Goal: Task Accomplishment & Management: Complete application form

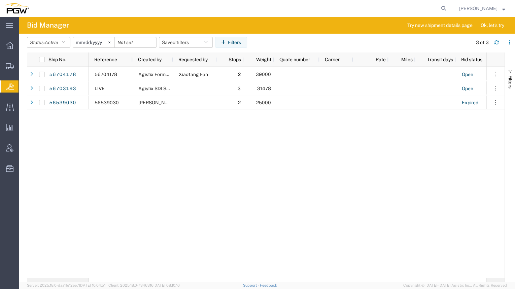
click at [439, 4] on form at bounding box center [444, 8] width 11 height 17
click at [439, 7] on icon at bounding box center [443, 8] width 9 height 9
click at [376, 5] on input "search" at bounding box center [336, 8] width 205 height 16
click at [372, 11] on input "search" at bounding box center [336, 8] width 205 height 16
paste input "56692896"
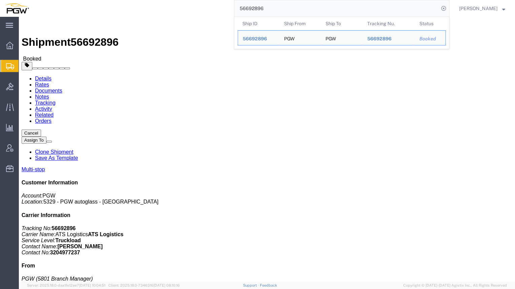
drag, startPoint x: 258, startPoint y: 11, endPoint x: 210, endPoint y: -1, distance: 50.0
click at [210, 0] on html "main_menu Created with Sketch. Collapse Menu Overview Shipments Shipment Manage…" at bounding box center [257, 144] width 515 height 289
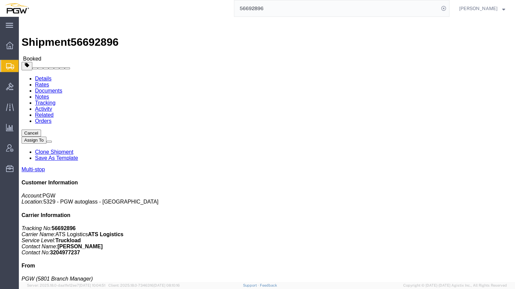
paste input "3671"
click link "Activity"
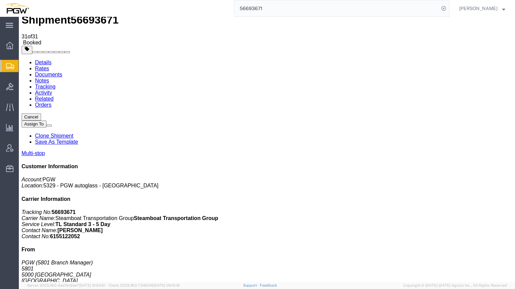
scroll to position [22, 0]
drag, startPoint x: 442, startPoint y: 139, endPoint x: 414, endPoint y: 141, distance: 27.7
click at [414, 210] on p "Tracking No: 56693671 Carrier Name: Steamboat Transportation Group Steamboat Tr…" at bounding box center [267, 225] width 491 height 30
drag, startPoint x: 414, startPoint y: 141, endPoint x: 429, endPoint y: 152, distance: 18.3
click at [429, 248] on h4 "From" at bounding box center [267, 251] width 491 height 6
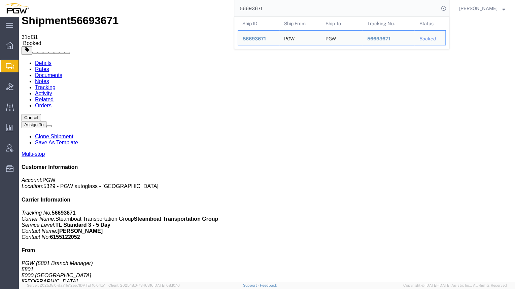
drag, startPoint x: 260, startPoint y: 8, endPoint x: 189, endPoint y: 2, distance: 72.0
click at [189, 2] on div "56693671 Ship ID Ship From Ship To Tracking Nu. Status Ship ID 56693671 Ship Fr…" at bounding box center [242, 8] width 416 height 17
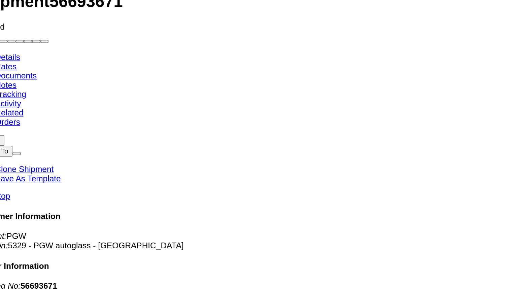
click link "Tracking"
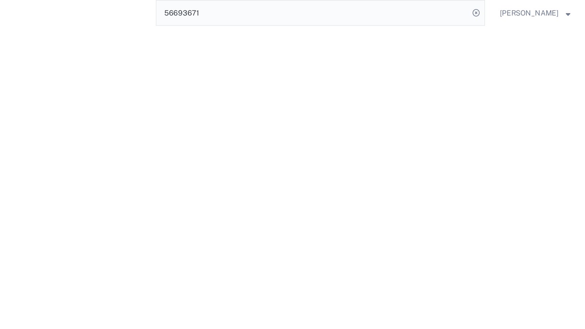
click at [218, 240] on p "Tracking No: 56693671 Carrier Name: Steamboat Transportation Group Steamboat Tr…" at bounding box center [3, 255] width 561 height 30
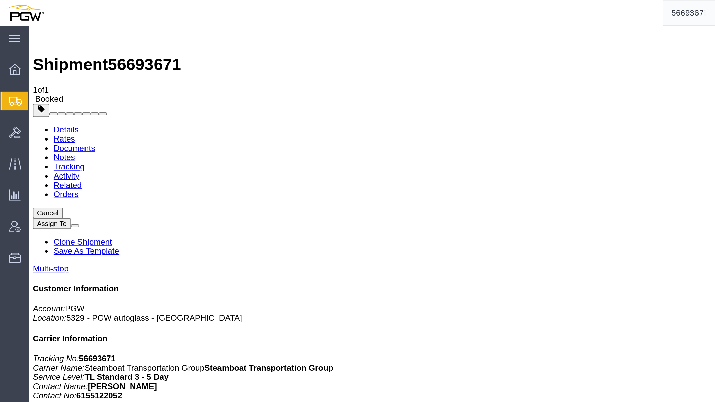
click at [36, 36] on img at bounding box center [35, 32] width 8 height 8
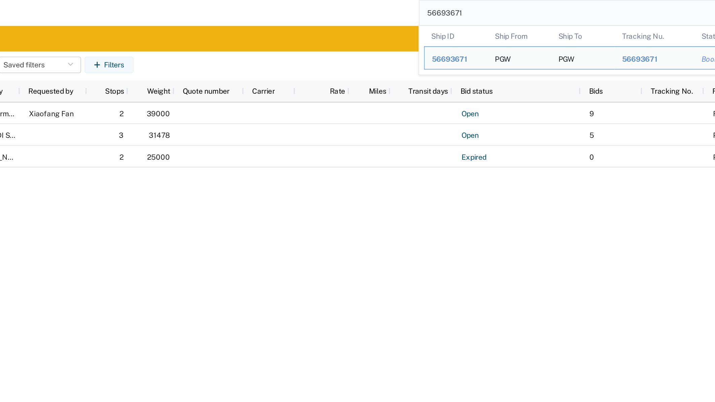
click at [515, 6] on input "56693671" at bounding box center [536, 8] width 205 height 16
drag, startPoint x: 483, startPoint y: 10, endPoint x: 394, endPoint y: -7, distance: 91.2
click at [394, 0] on html "main_menu Created with Sketch. Collapse Menu Overview Shipments Shipment Manage…" at bounding box center [357, 201] width 715 height 402
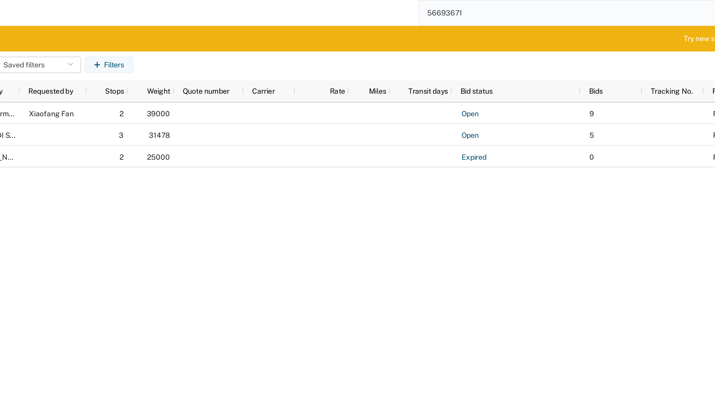
paste input "2896"
type input "56692896"
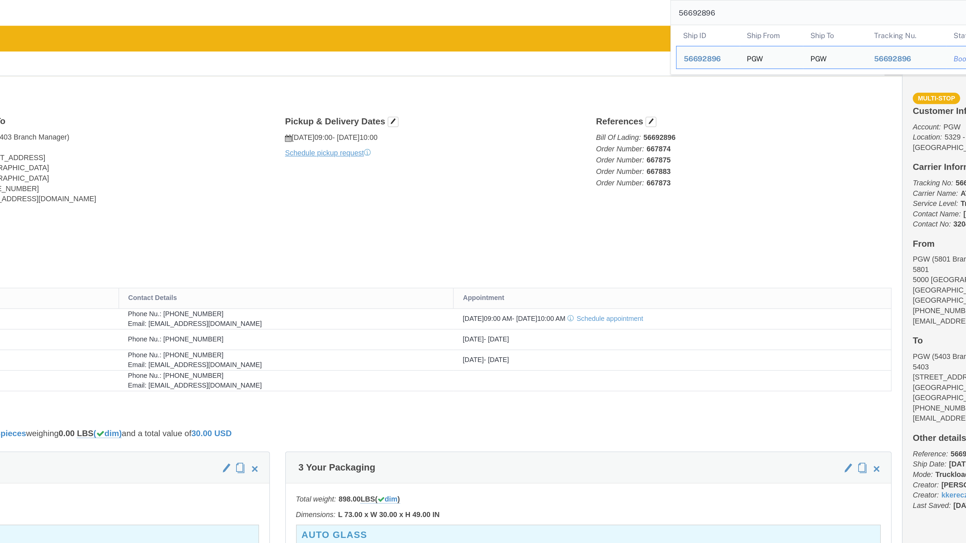
click div "Shipment Detail Multi-stop Ship From PGW (5801 Branch Manager) [STREET_ADDRESS]…"
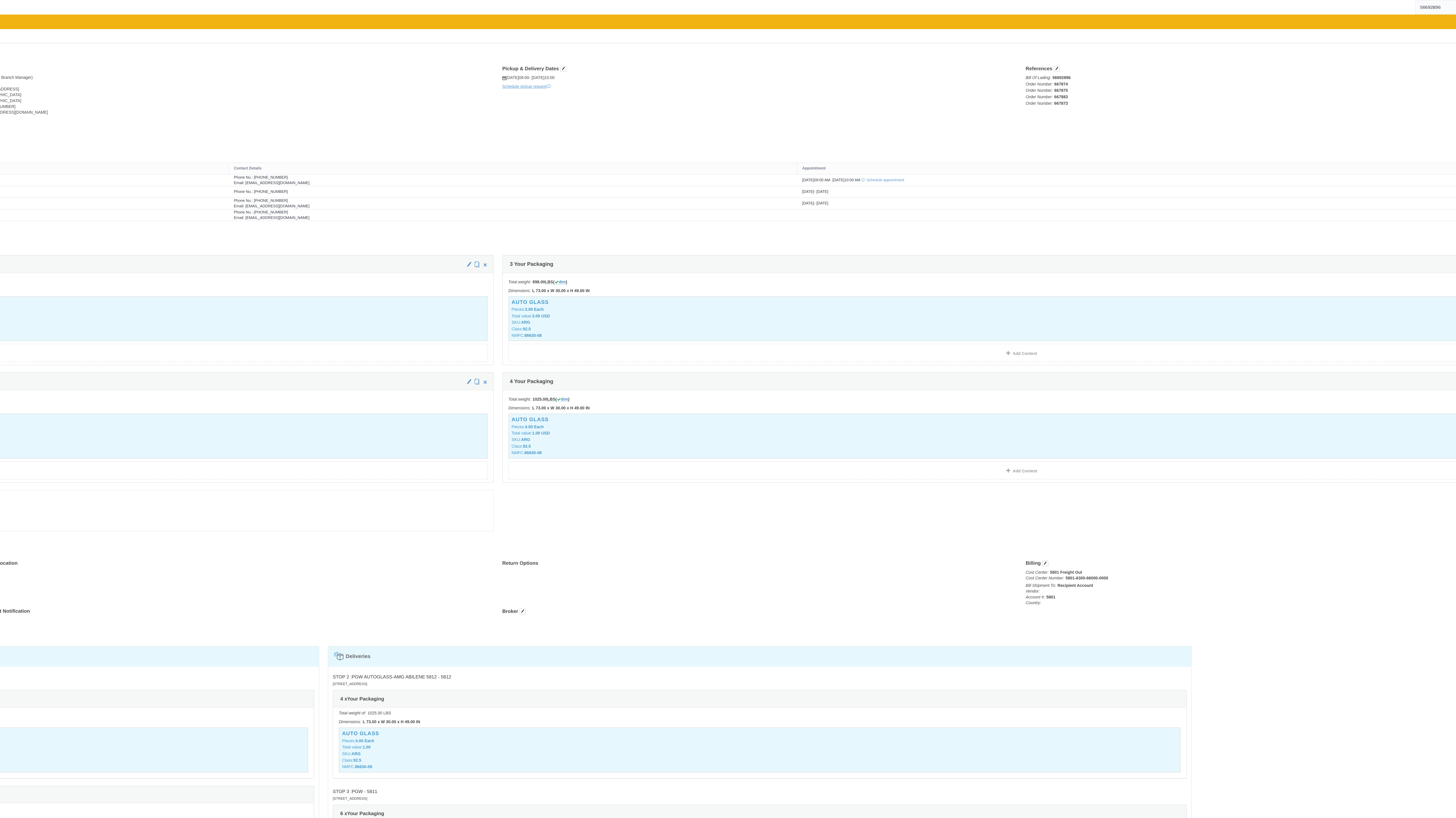
click div "Total weight: 1025.00 LBS ( dim ) Dimensions: L 73.00 x W 30.00 x H 49.00 IN De…"
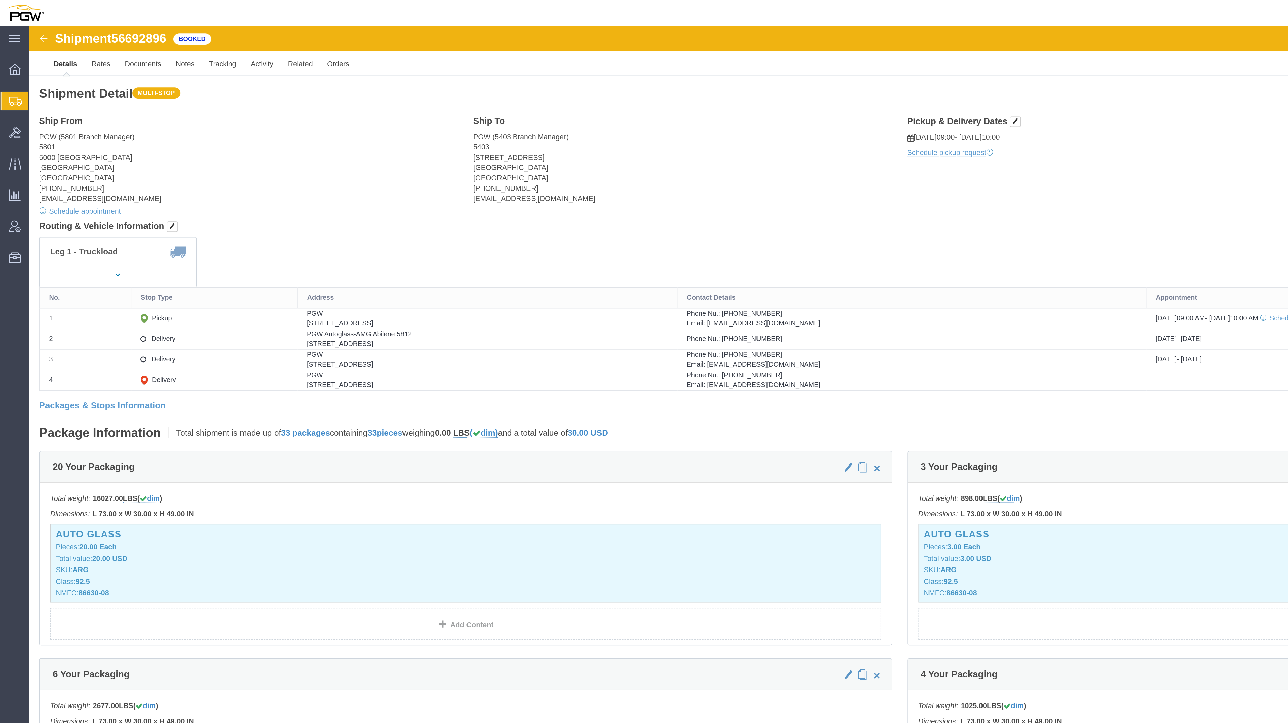
click at [0, 0] on span "Create from Template" at bounding box center [0, 0] width 0 height 0
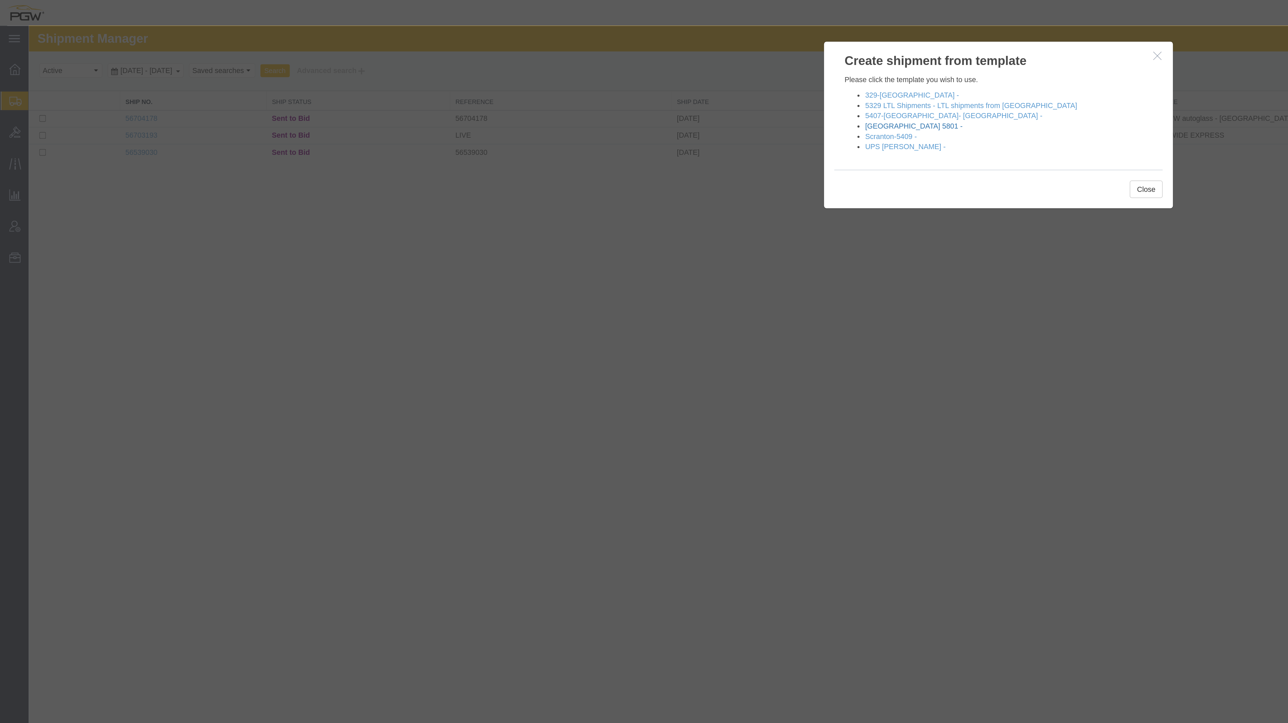
click at [515, 92] on link "[GEOGRAPHIC_DATA] 5801 -" at bounding box center [608, 91] width 64 height 5
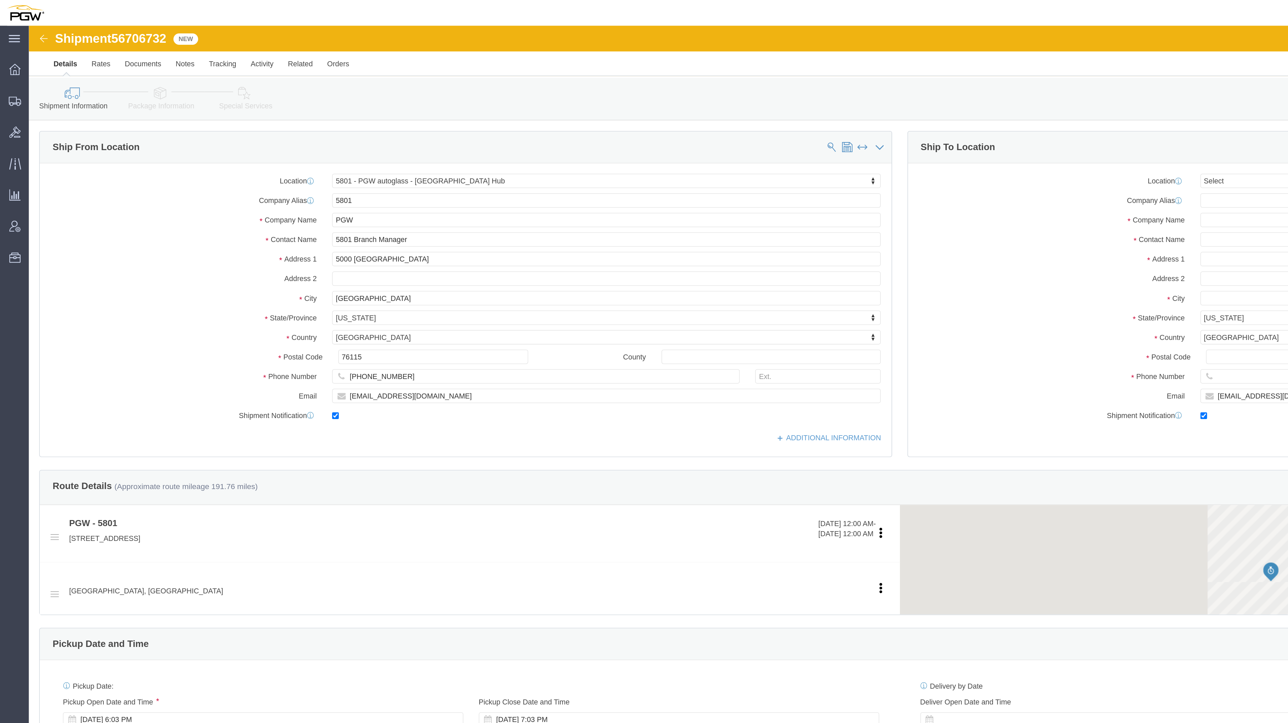
select select "62891"
select select
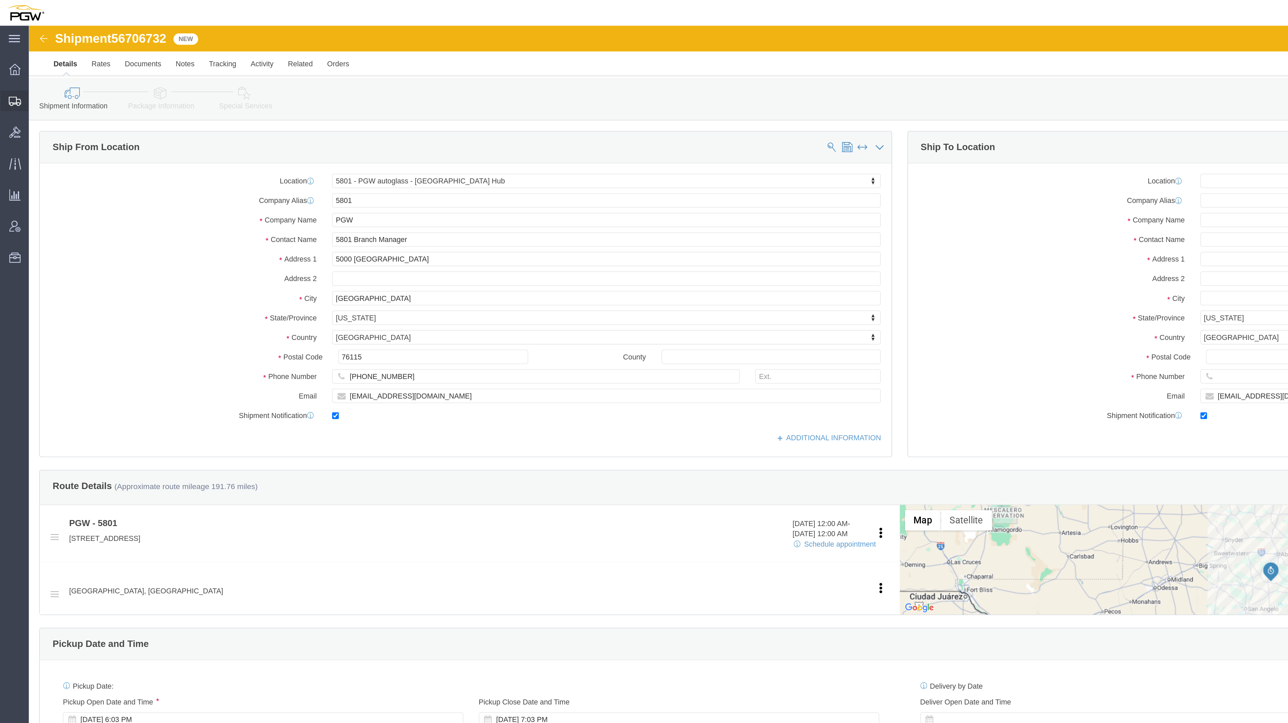
click at [0, 0] on span "Create from Template" at bounding box center [0, 0] width 0 height 0
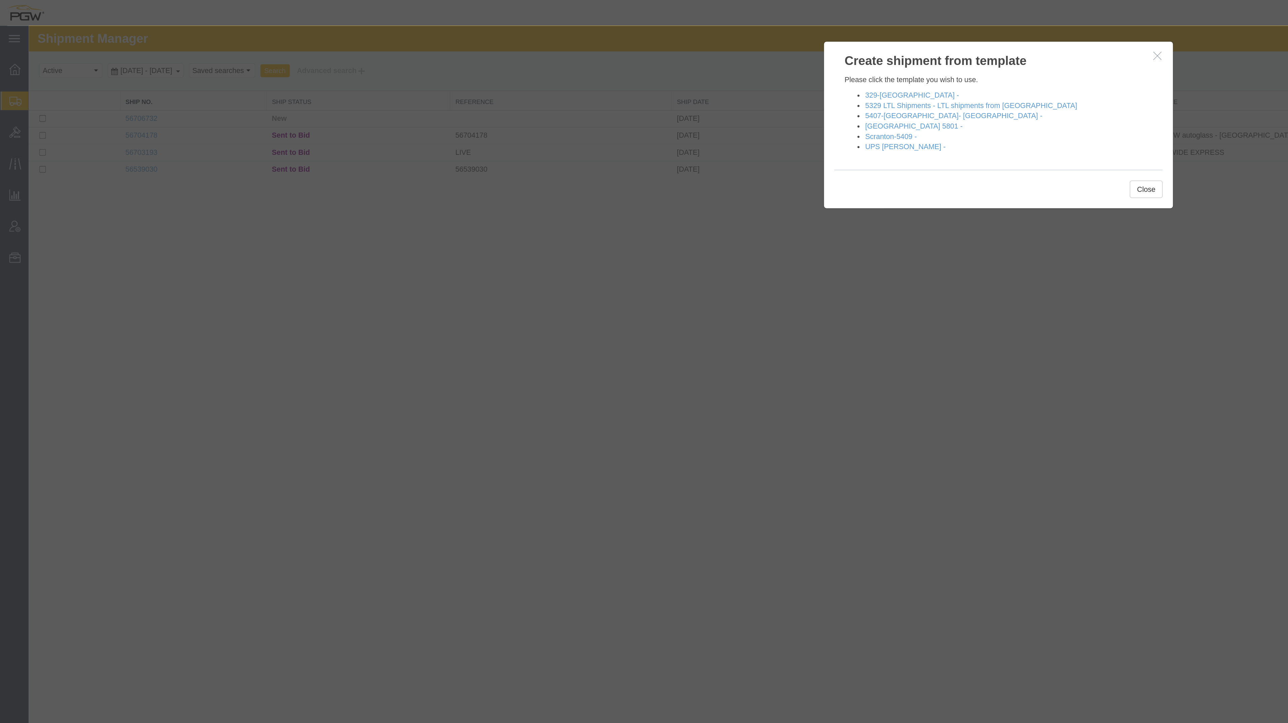
click at [515, 46] on icon "button" at bounding box center [767, 45] width 5 height 6
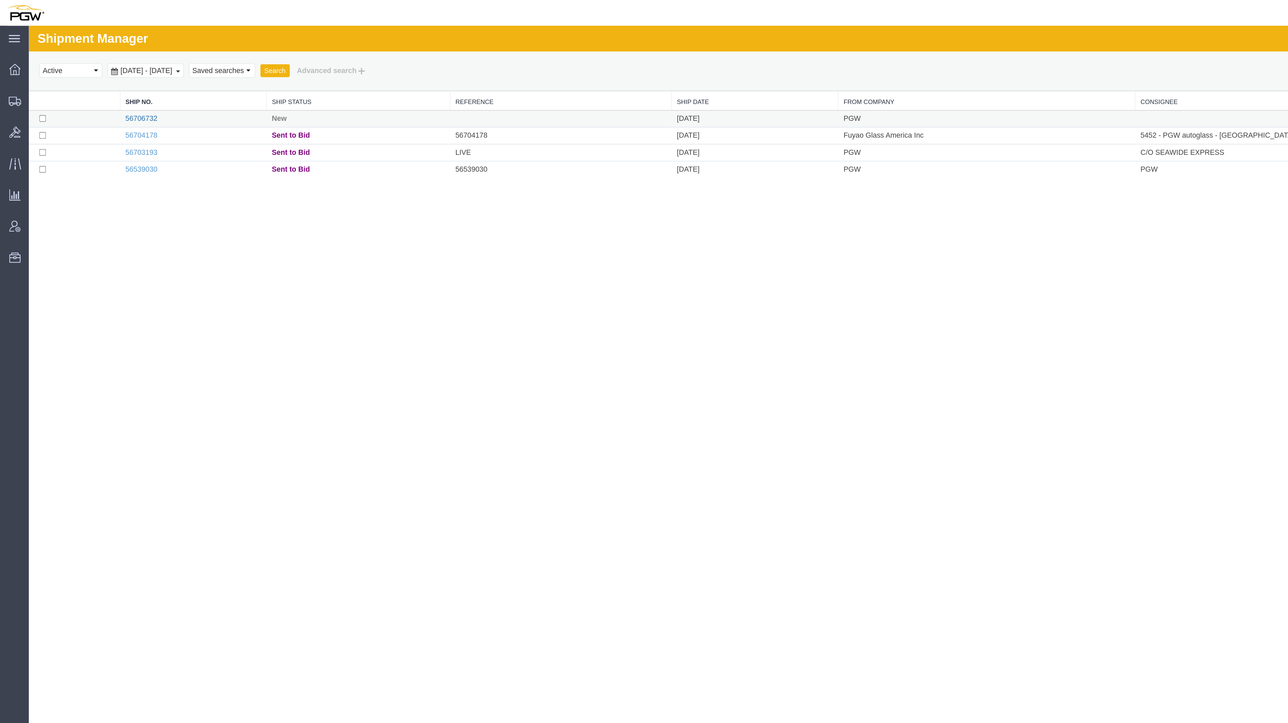
click at [101, 85] on link "56706732" at bounding box center [102, 86] width 21 height 5
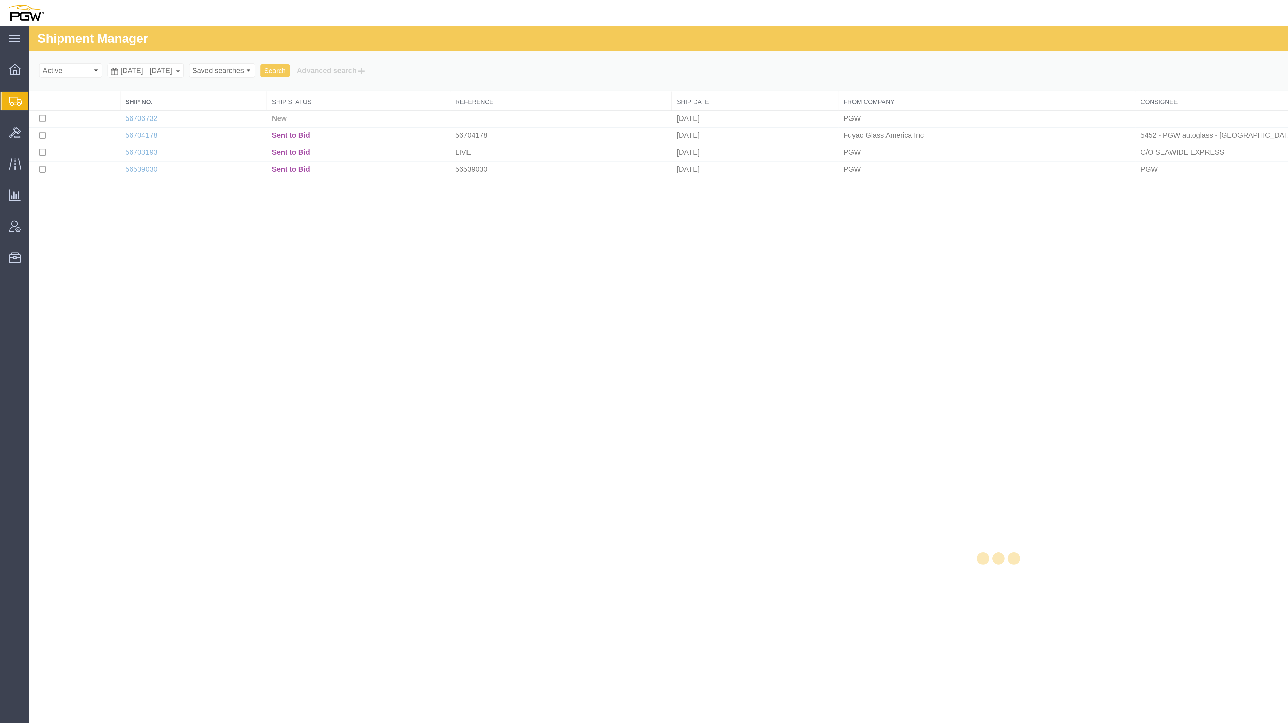
select select "62891"
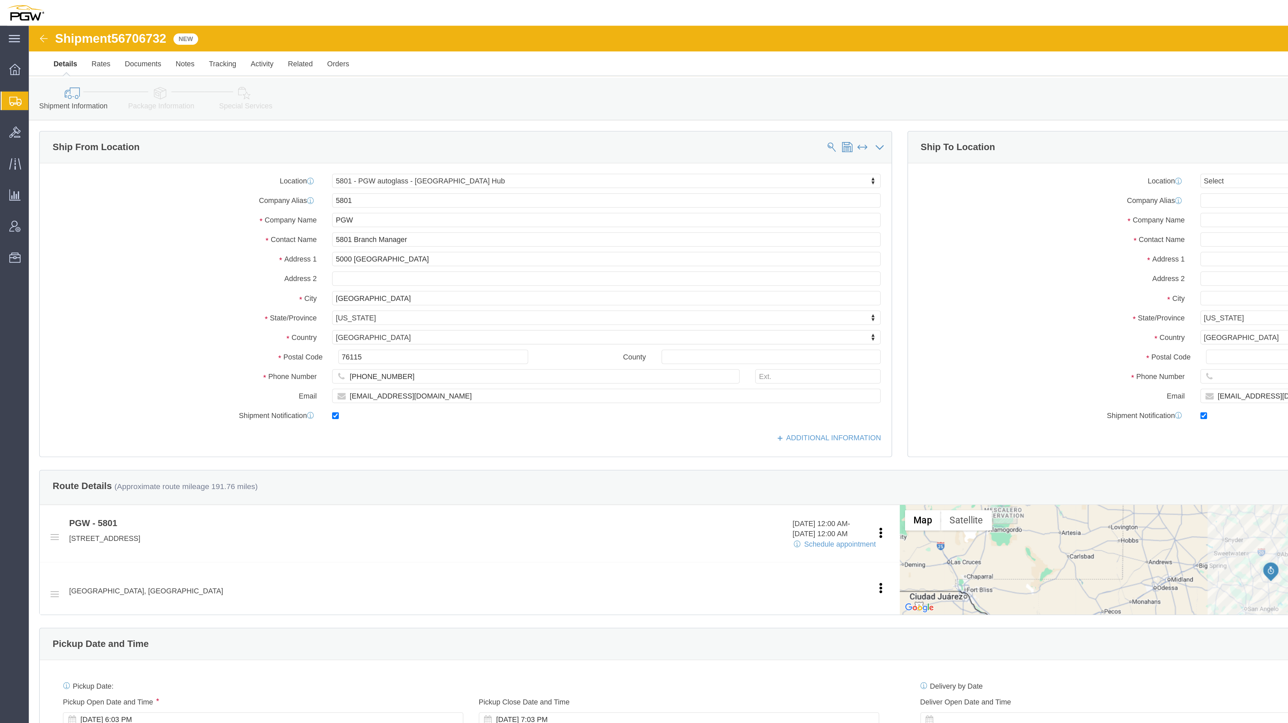
click div "Shipment Information Package Information Special Services Loading Routing"
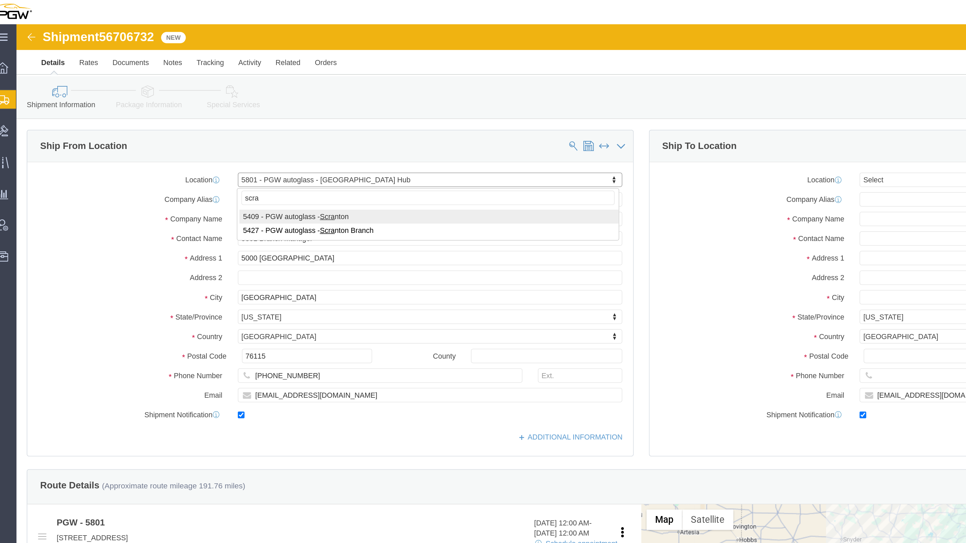
type input "scra"
select select "61931"
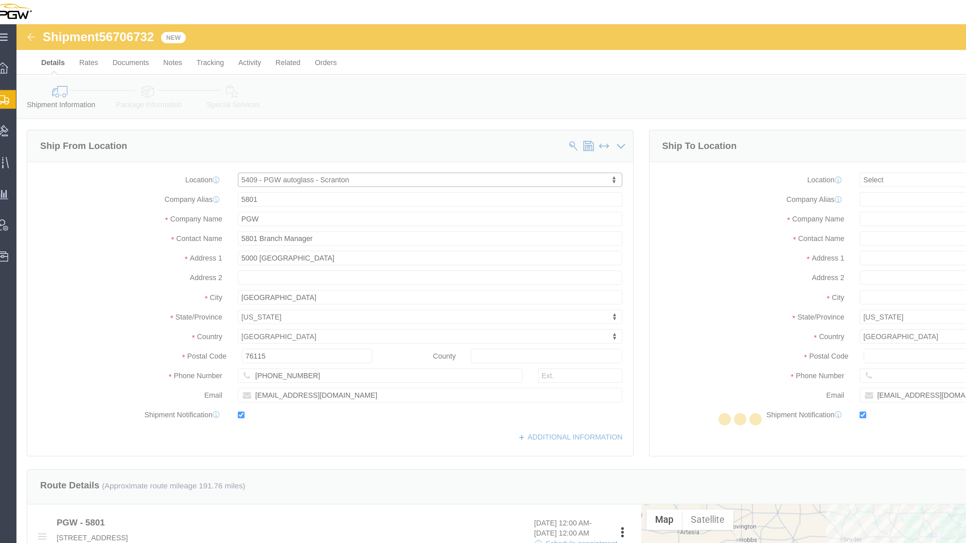
type input "5409"
type input "5409 Branch Manager"
type input "[STREET_ADDRESS]"
type input "Pittston"
type input "18640"
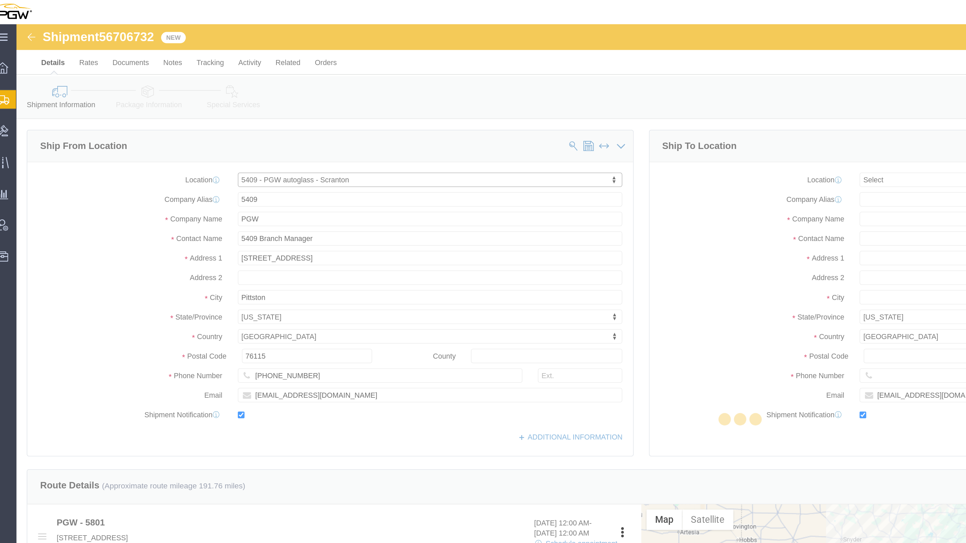
type input "[PHONE_NUMBER]"
type input "[EMAIL_ADDRESS][DOMAIN_NAME]"
select select "PA"
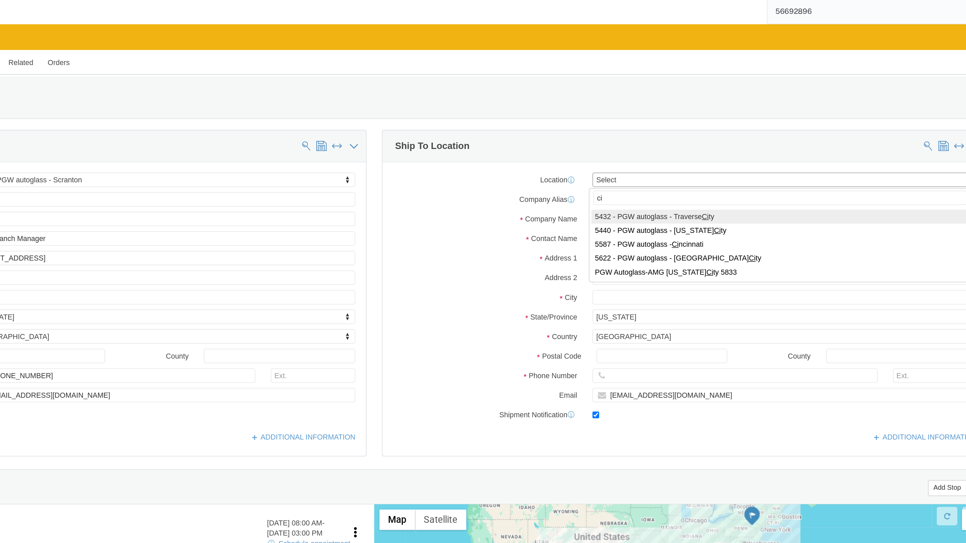
type input "c"
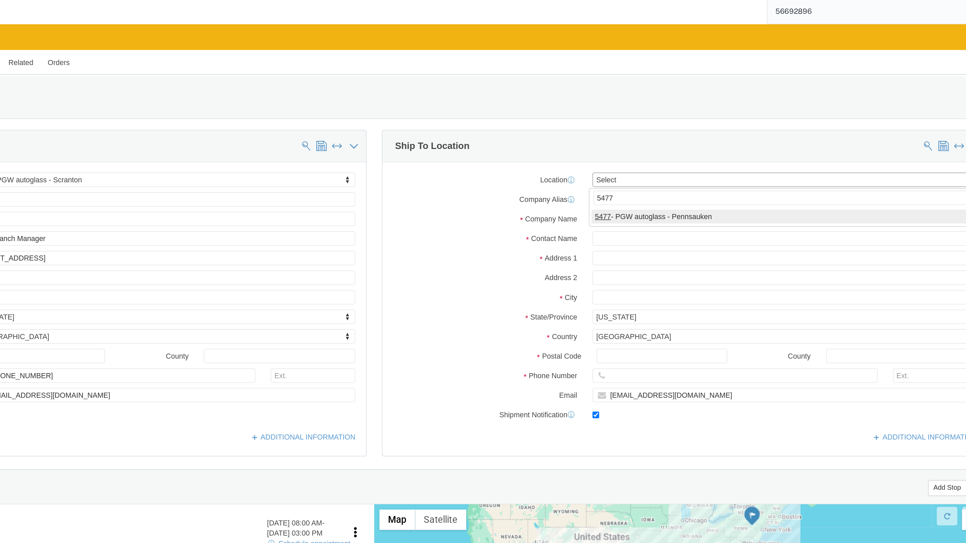
type input "5477"
select select "28313"
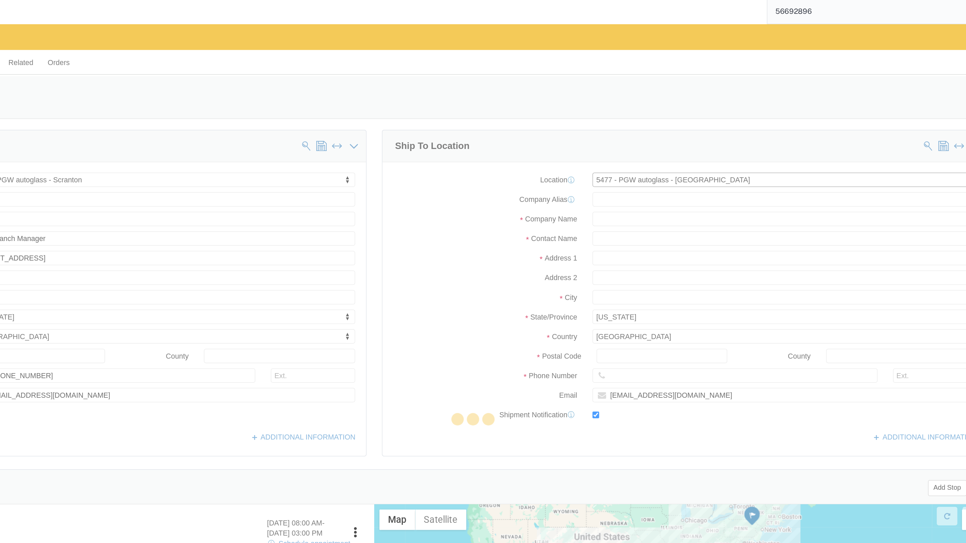
type input "5477"
type input "PGW"
type input "5477 Branch Manager"
type input "[STREET_ADDRESS][PERSON_NAME]"
type input "Cinnaminson"
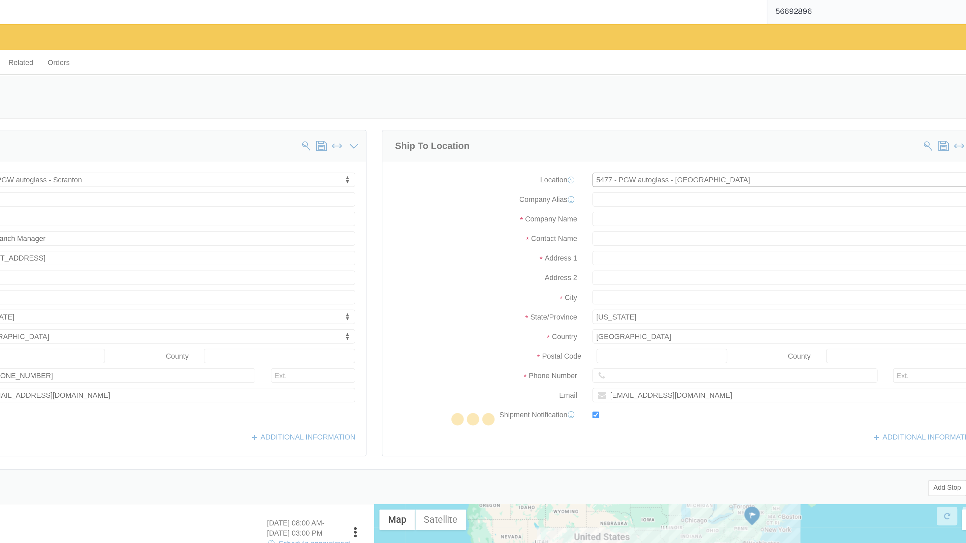
type input "08077"
type input "[PHONE_NUMBER]"
type input "[EMAIL_ADDRESS][DOMAIN_NAME]"
select select "NJ"
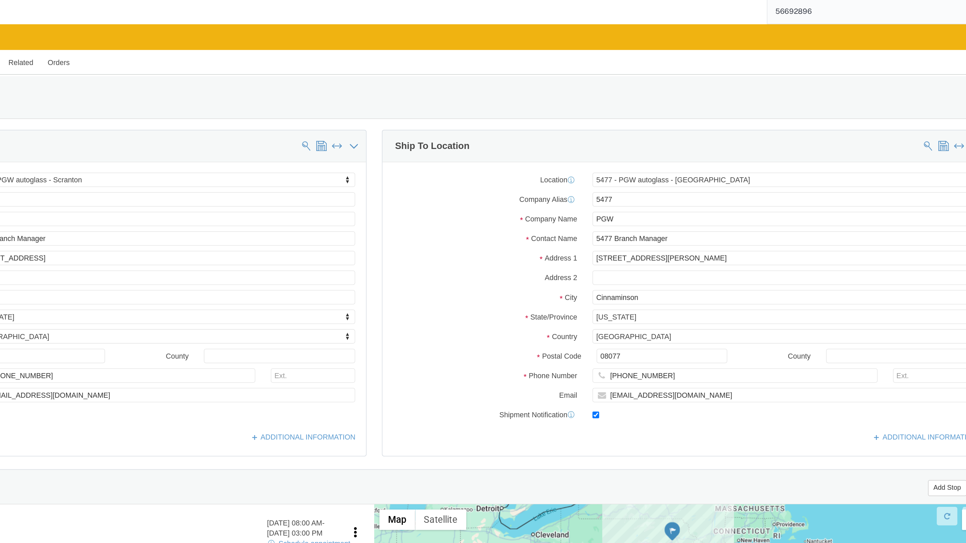
click div "Location 5409 - PGW autoglass - Scranton Select My Profile Location 5303 - PGW …"
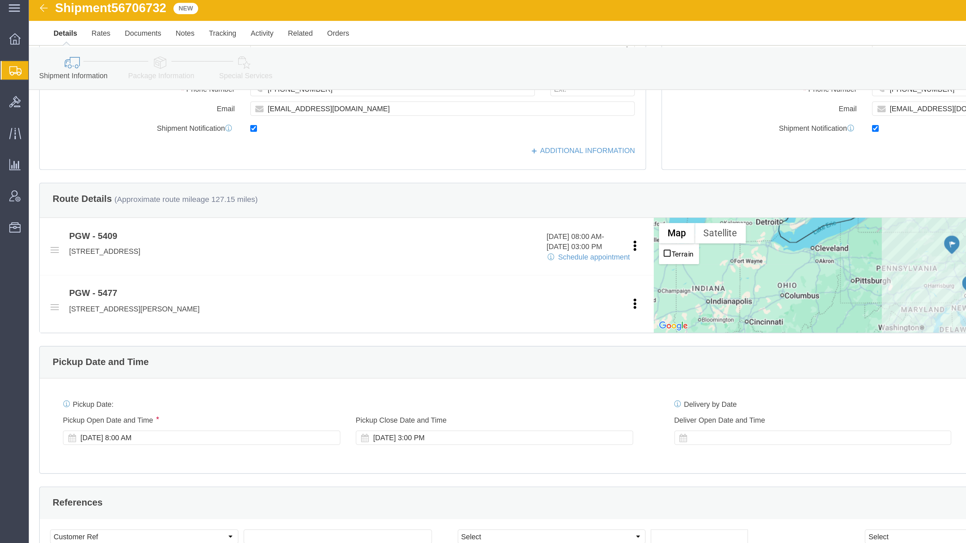
scroll to position [172, 0]
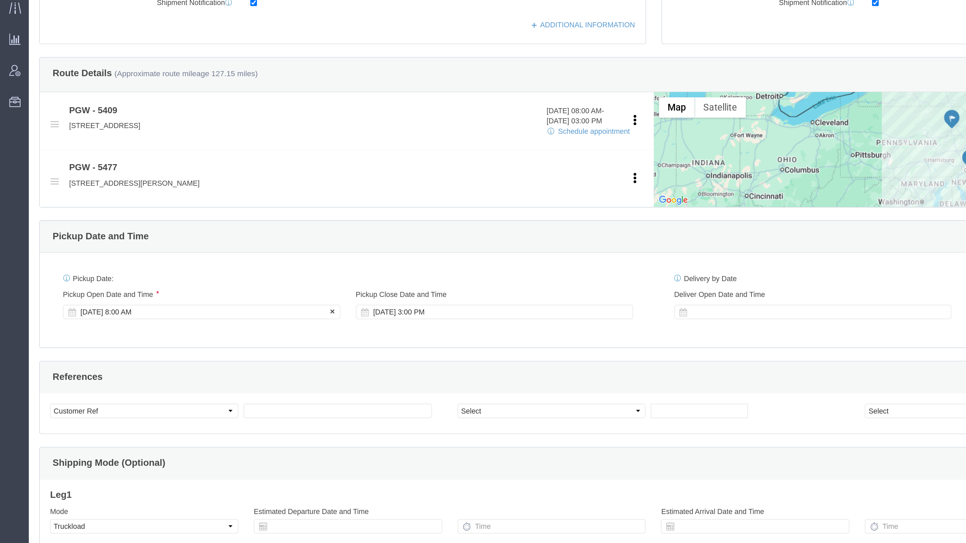
click div "[DATE] 8:00 AM"
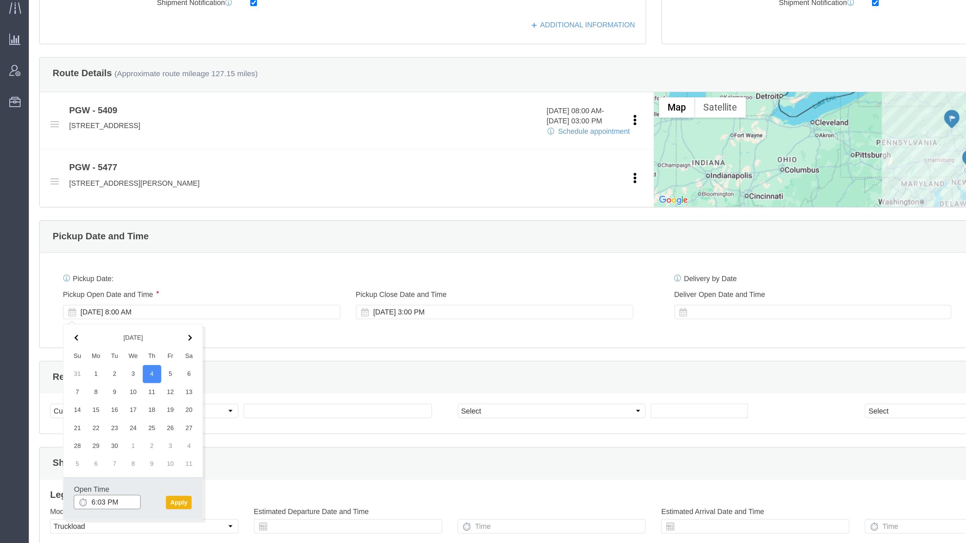
click input "6:03 PM"
type input "8:00 AM"
click button "Apply"
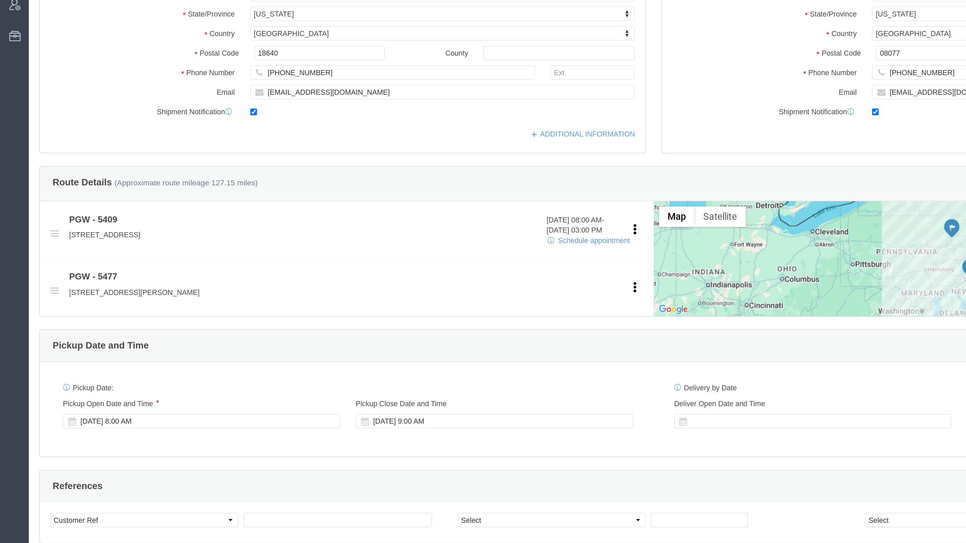
scroll to position [0, 0]
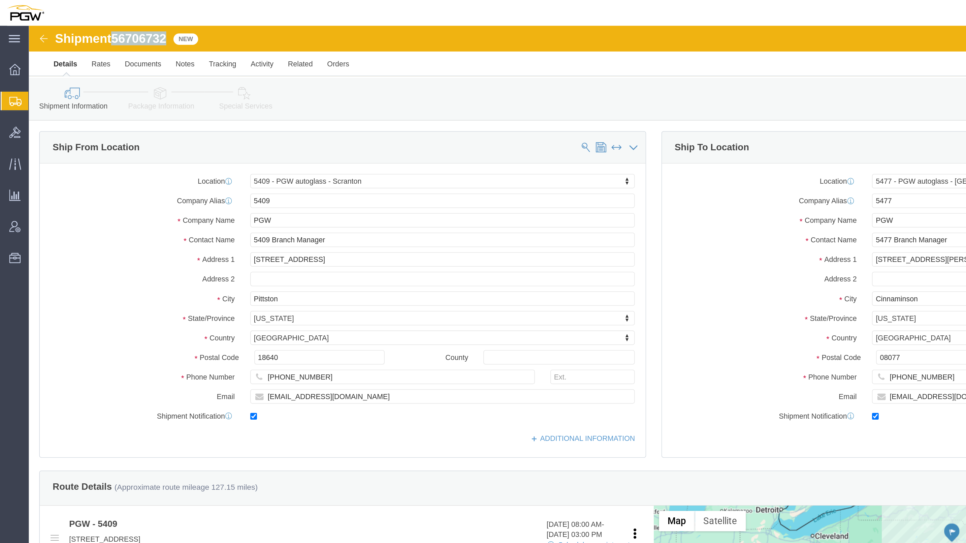
drag, startPoint x: 92, startPoint y: 8, endPoint x: 56, endPoint y: 7, distance: 36.4
click div "Shipment 56706732 New"
copy span "56706732"
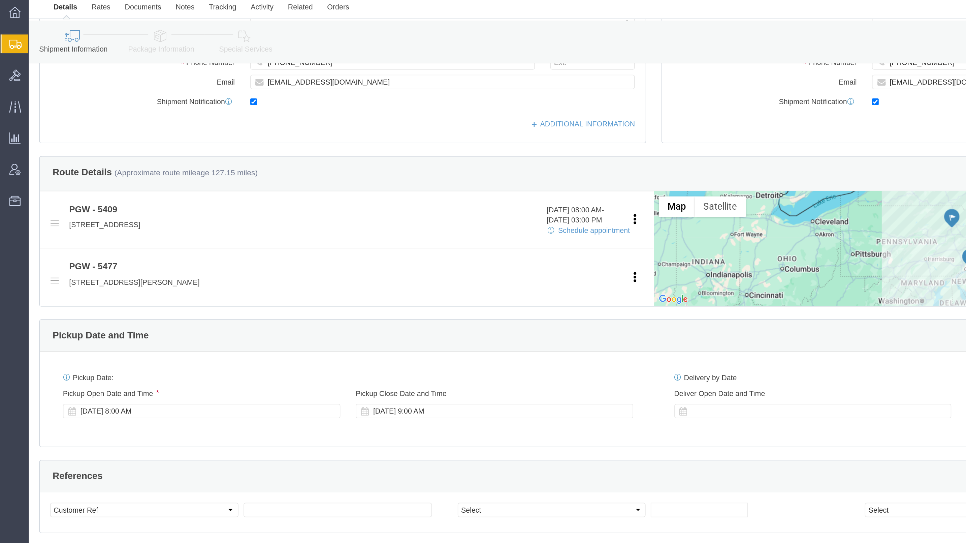
scroll to position [172, 0]
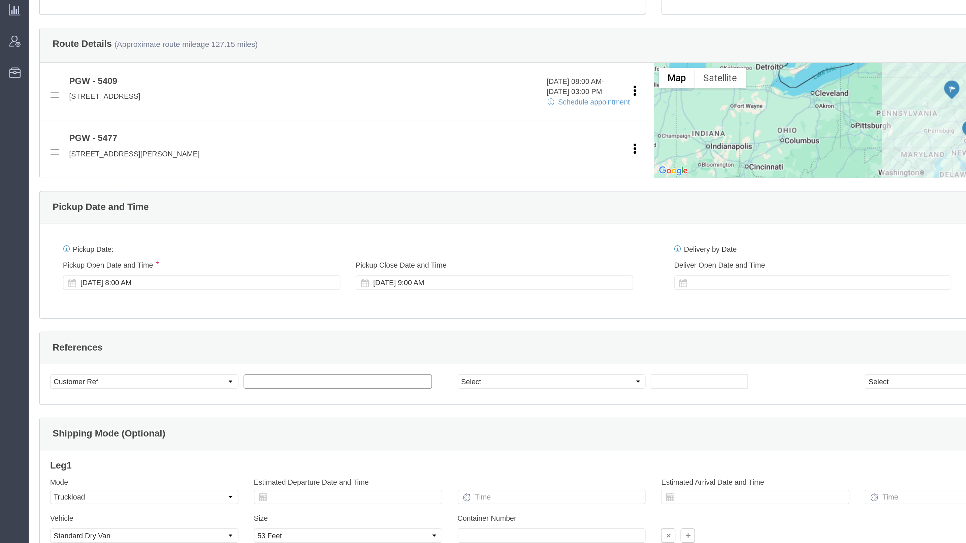
click input "text"
paste input "56706732"
type input "56706732"
click select "Select Account Type Activity ID Airline Appointment Number ASN Batch Request # …"
select select "BOL"
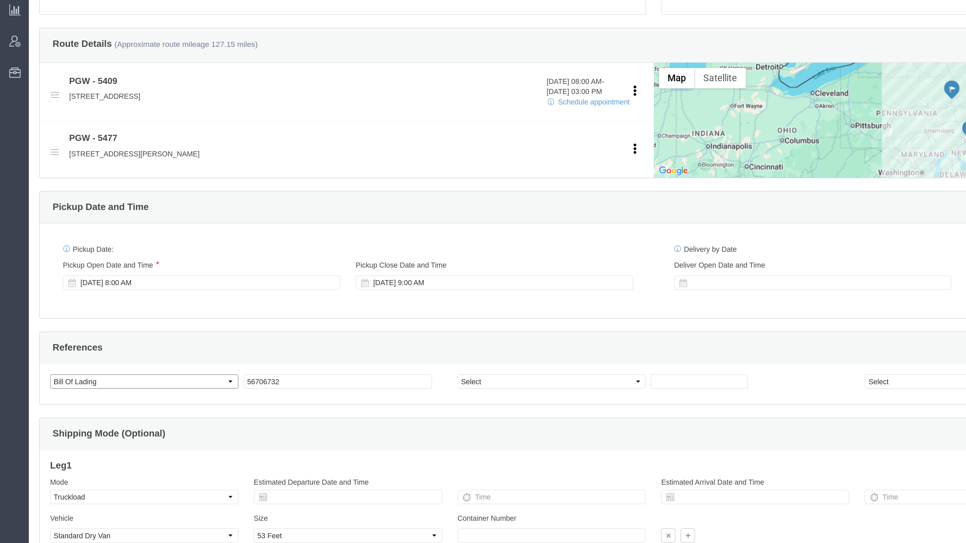
click select "Select Account Type Activity ID Airline Appointment Number ASN Batch Request # …"
select select "ORDERNUM"
click select "Select Account Type Activity ID Airline Appointment Number ASN Batch Request # …"
click input "text"
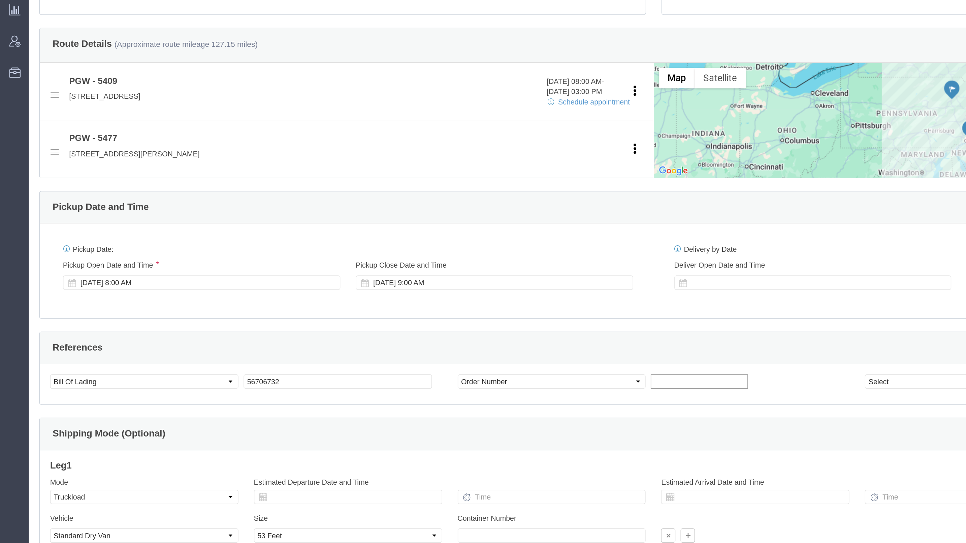
paste input "667949"
type input "667949"
click div "References Add reference"
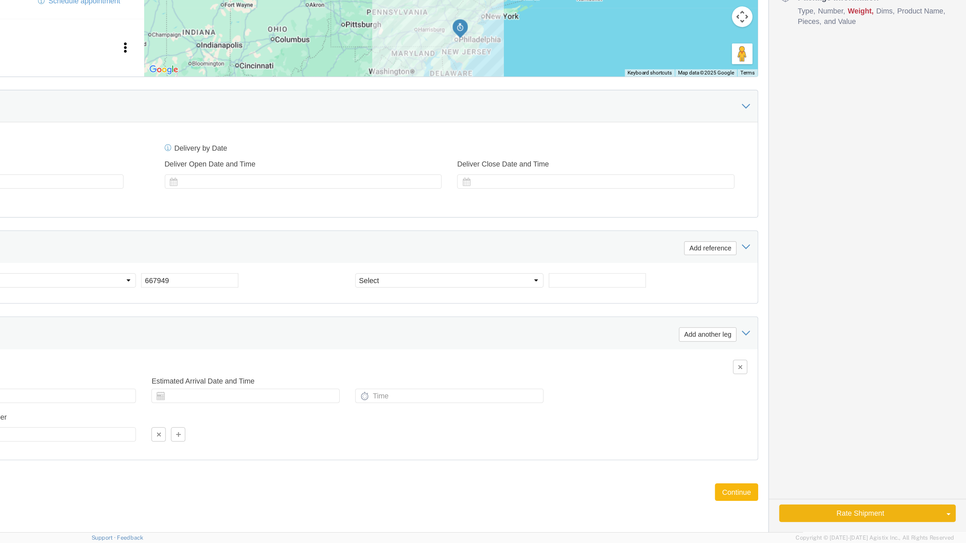
click button "Continue"
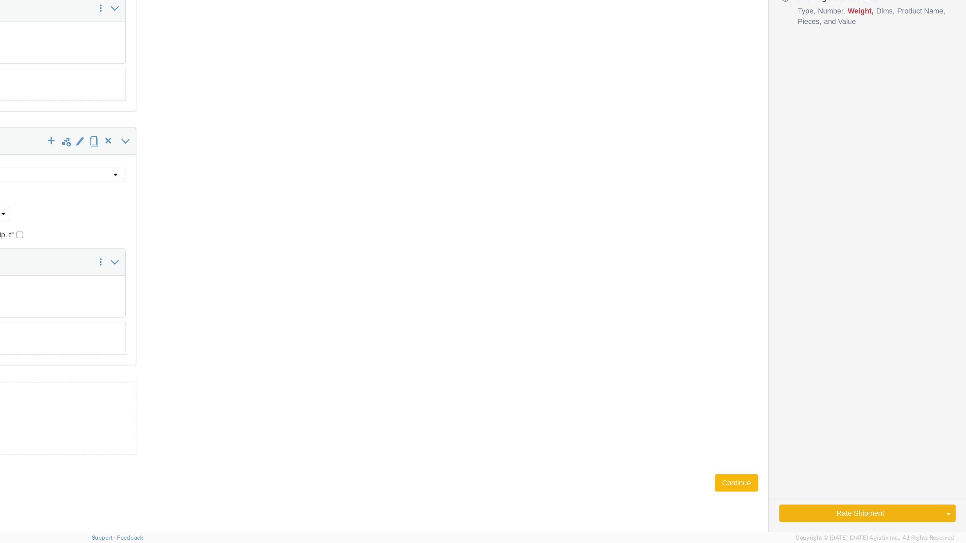
scroll to position [0, 0]
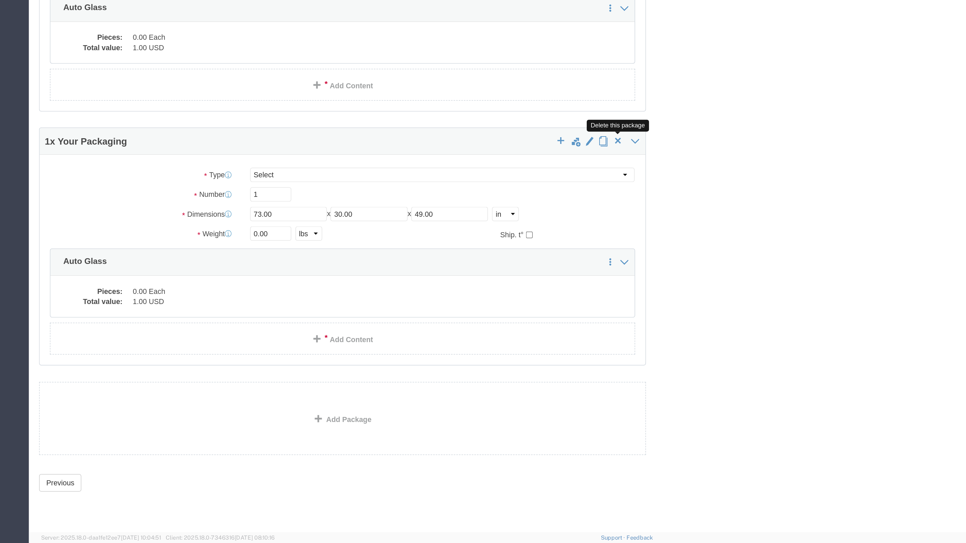
click span "button"
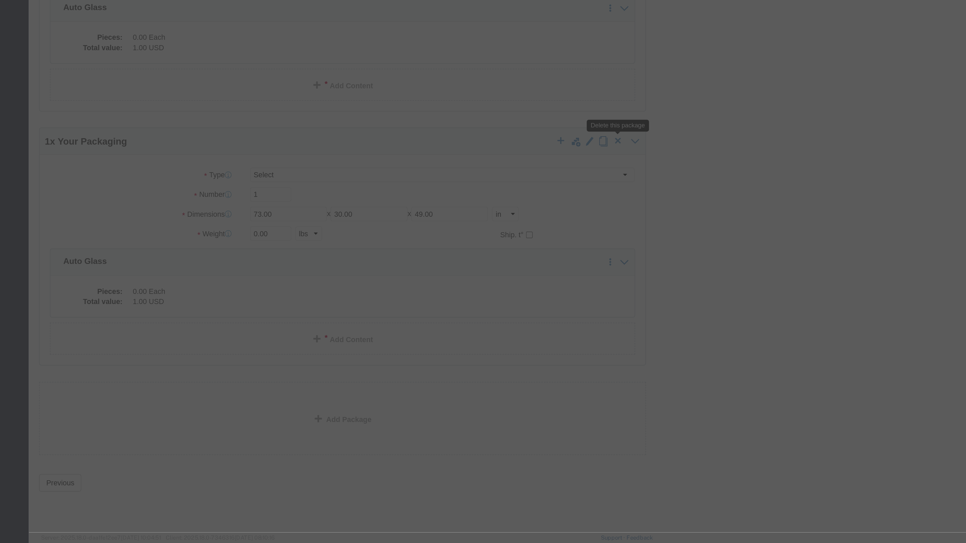
click div
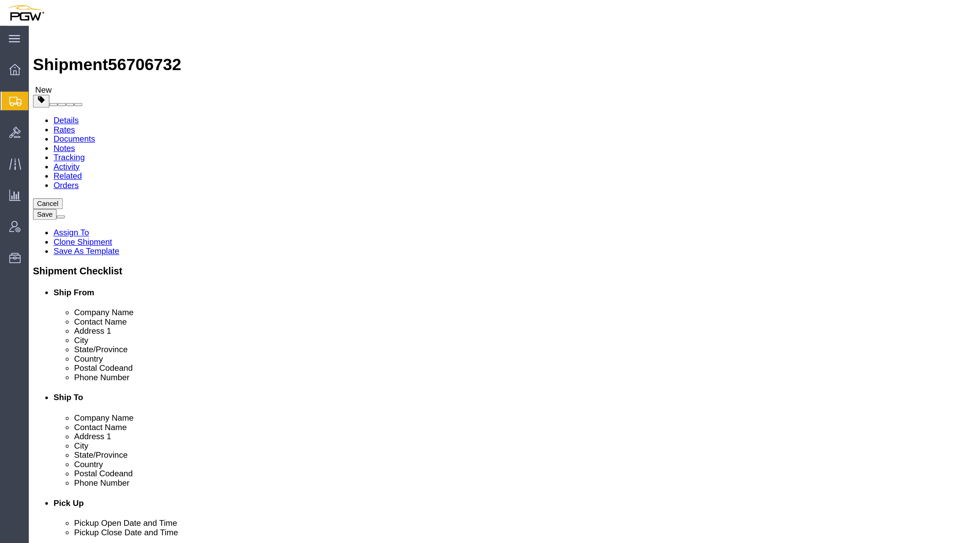
select select "61931"
select select "28313"
click link "Package Information"
click input "1"
type input "32"
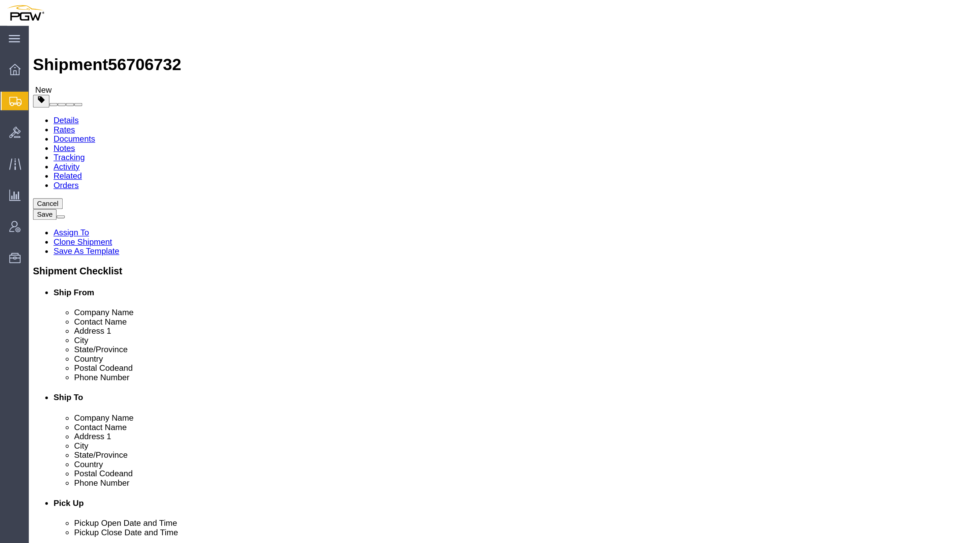
drag, startPoint x: 149, startPoint y: 158, endPoint x: 142, endPoint y: 158, distance: 6.1
click div "0.00 Select kgs lbs"
drag, startPoint x: 150, startPoint y: 159, endPoint x: 140, endPoint y: 158, distance: 9.5
click div "0.00 Select kgs lbs"
paste input "23294"
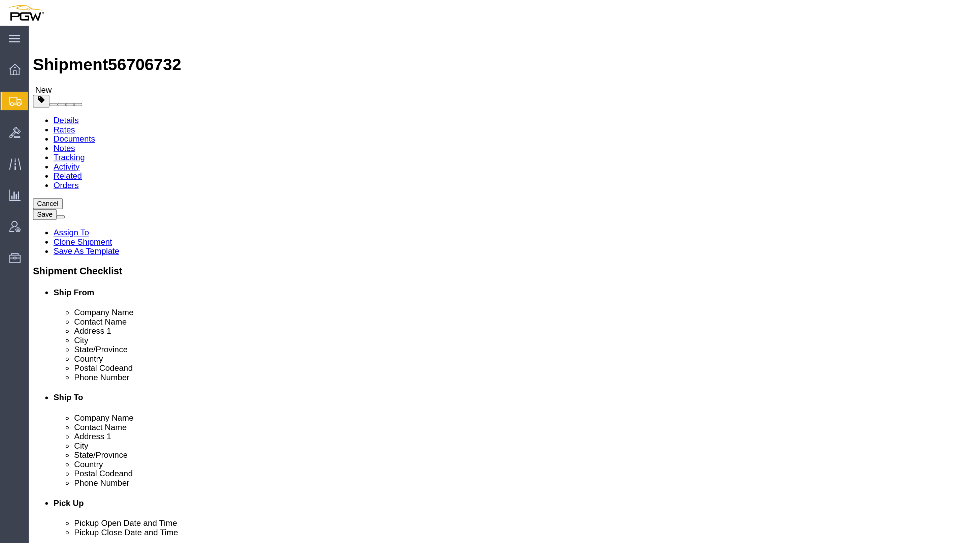
type input "23294.00"
click dd "0.00 Each"
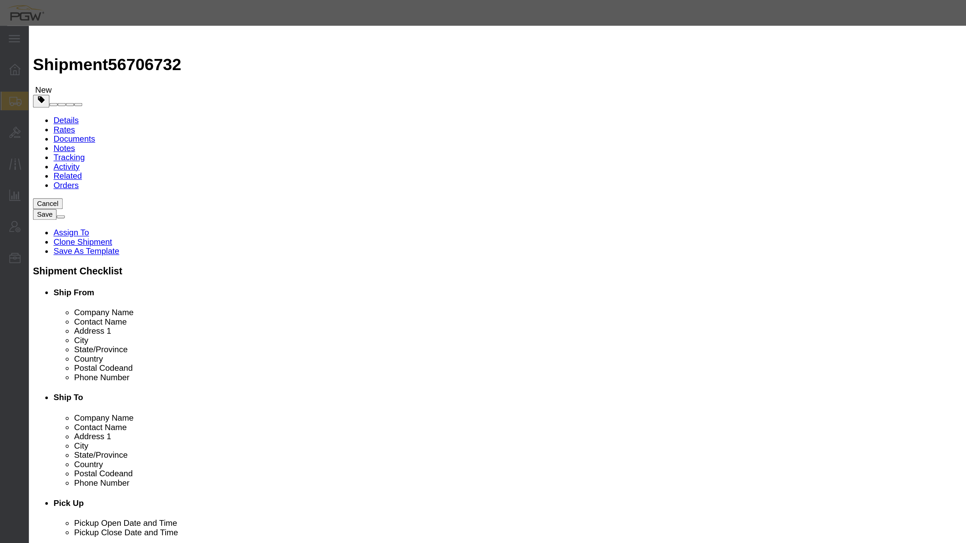
drag, startPoint x: 361, startPoint y: 64, endPoint x: 352, endPoint y: 64, distance: 8.8
click div "0.00"
type input "32.00"
type input "32"
click button "Save & Close"
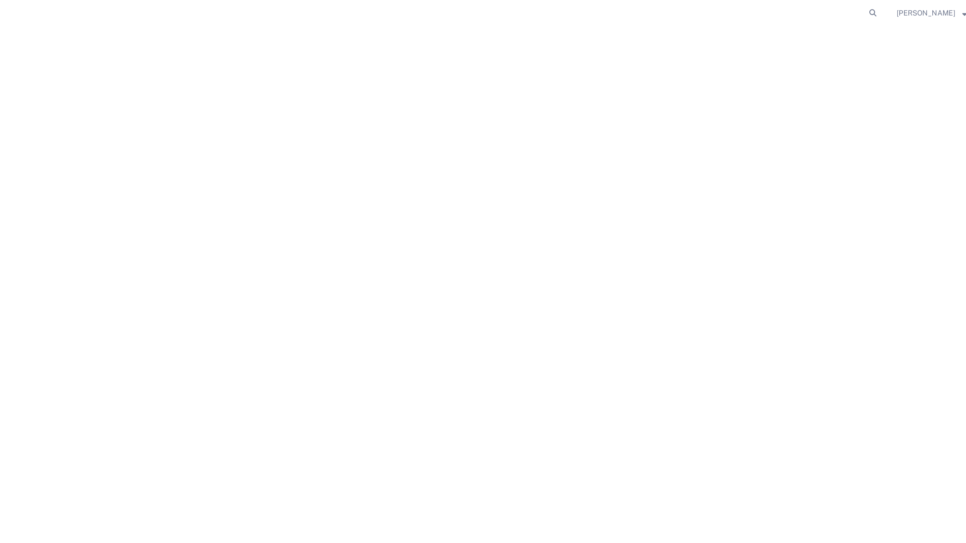
click span "button"
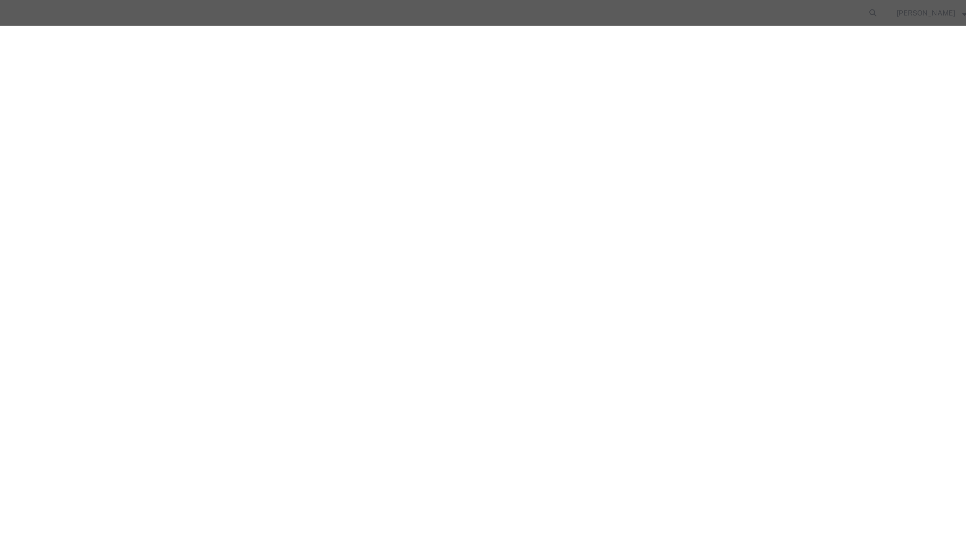
click button "Yes"
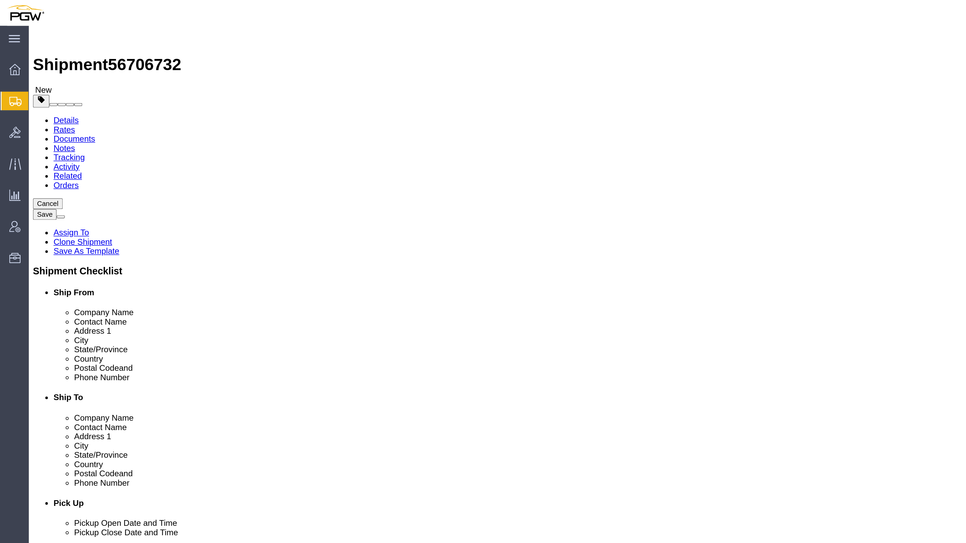
click link "Shipment Information"
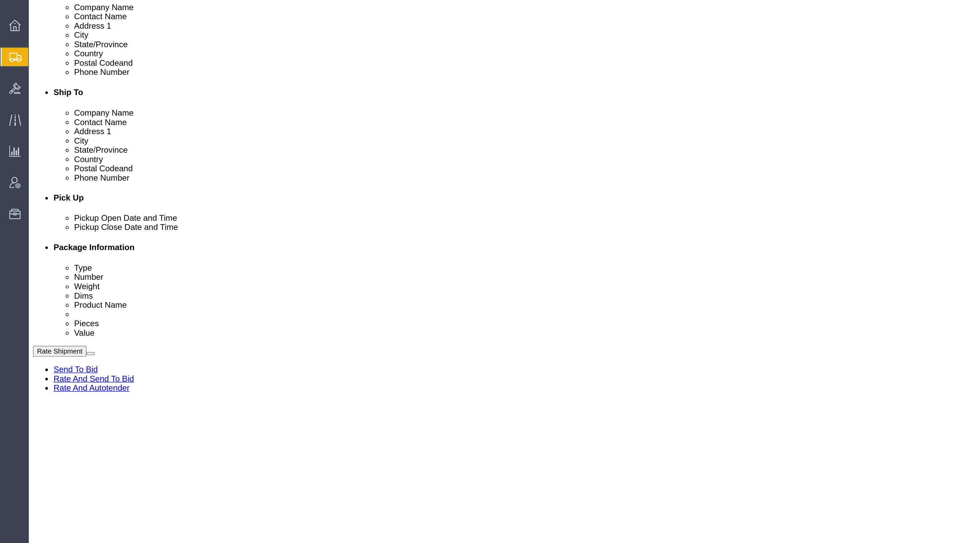
scroll to position [171, 0]
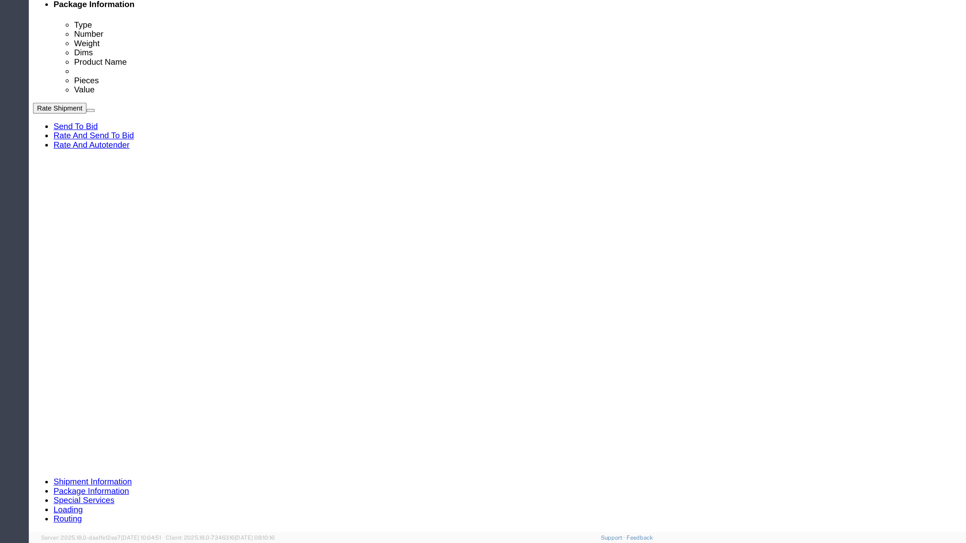
click div "[DATE] 8:00 AM"
type input "9:00 AM"
click button "Apply"
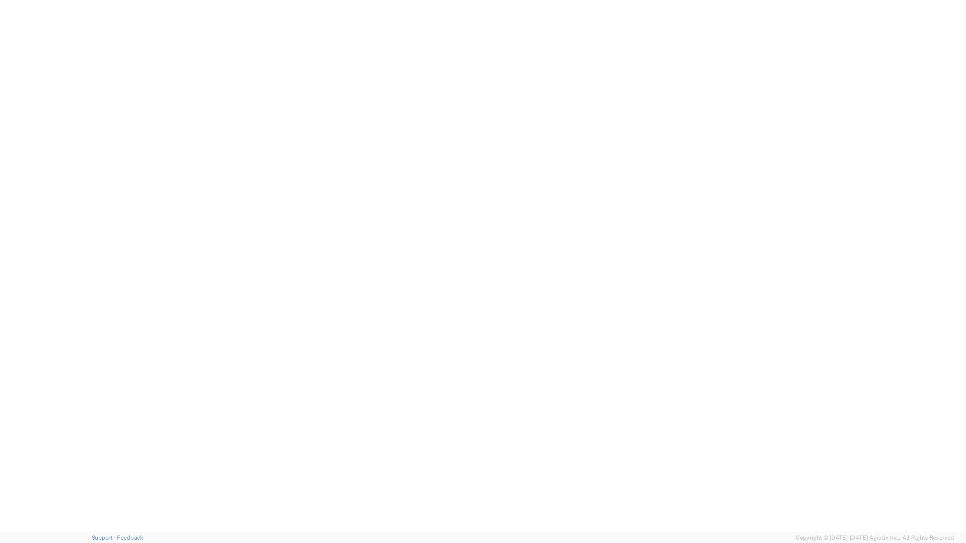
click button "Continue"
click div "Rate Shipment Send To Bid Rate And Send To Bid Rate And Autotender"
click button "Rate Shipment"
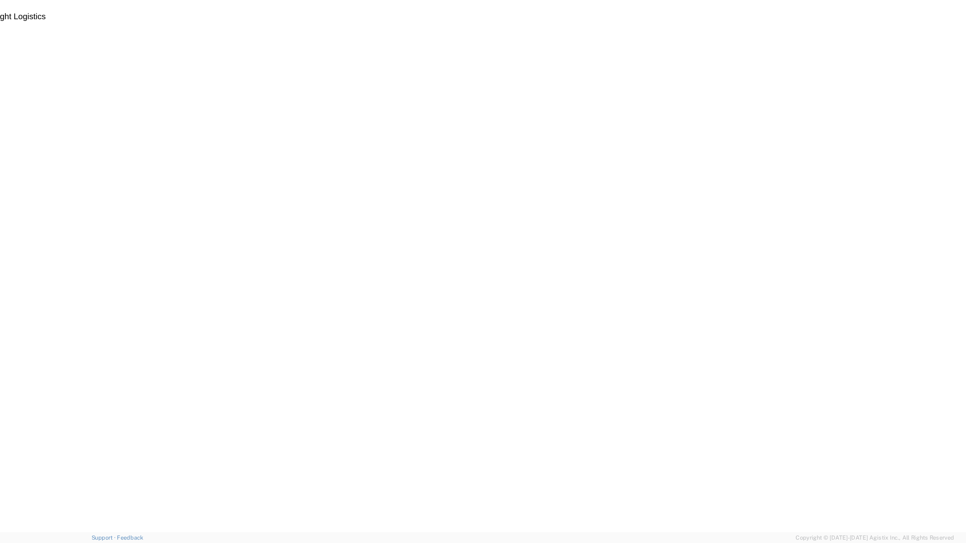
select select "61931"
select select "28313"
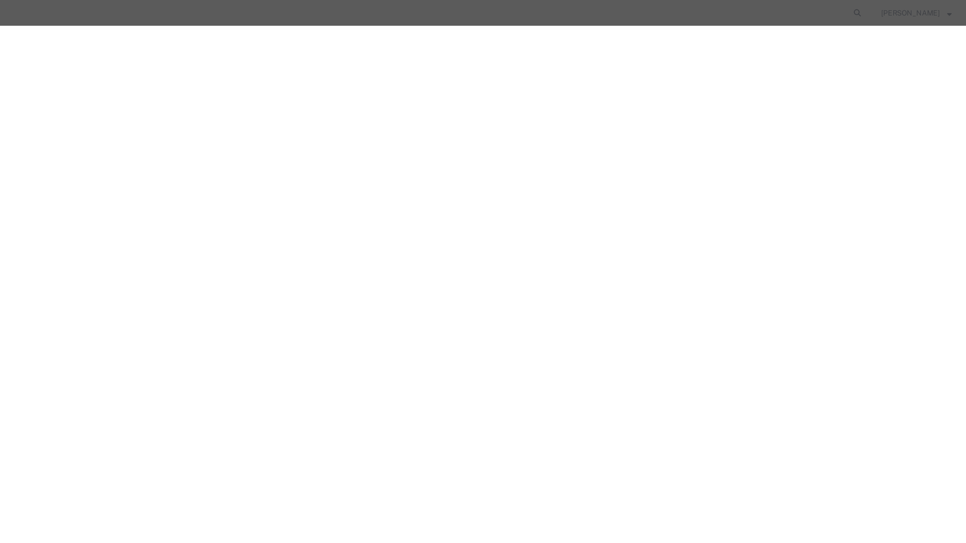
type input "2"
click input "2"
click select "Price Carrier Rank"
select select "LANE_RANK"
click select "Price Carrier Rank"
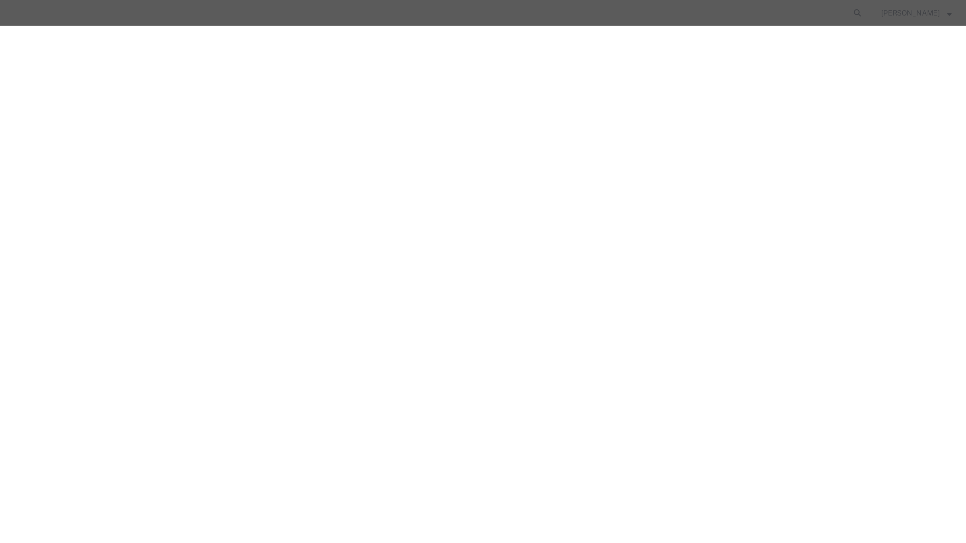
click button "Save Auto-Tender"
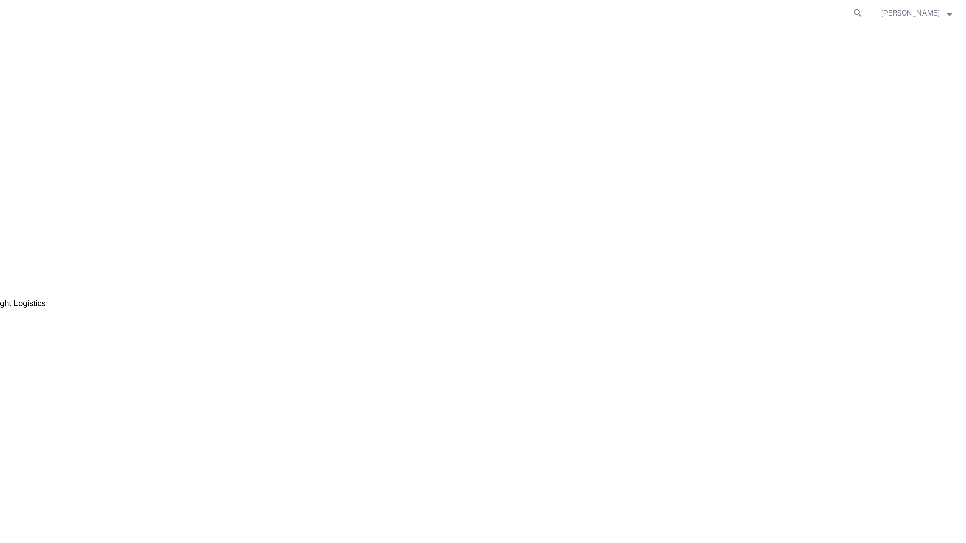
drag, startPoint x: 396, startPoint y: 268, endPoint x: 368, endPoint y: 268, distance: 27.6
copy b "56706732"
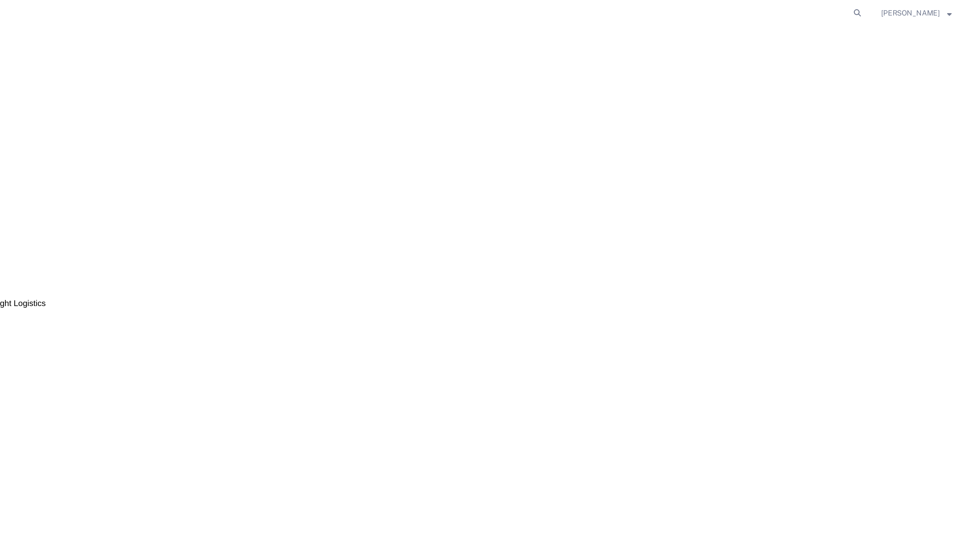
copy b "56706732"
